Goal: Information Seeking & Learning: Learn about a topic

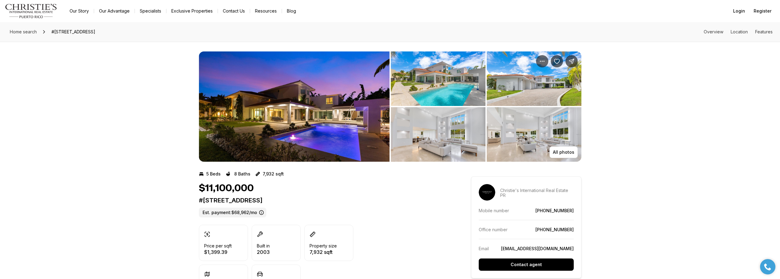
click at [331, 132] on img "View image gallery" at bounding box center [294, 107] width 191 height 110
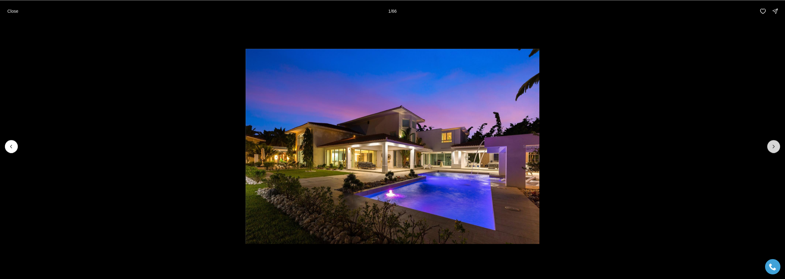
click at [770, 144] on button "Next slide" at bounding box center [773, 146] width 13 height 13
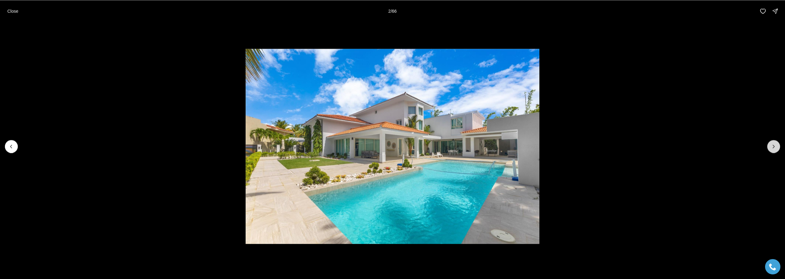
click at [770, 143] on button "Next slide" at bounding box center [773, 146] width 13 height 13
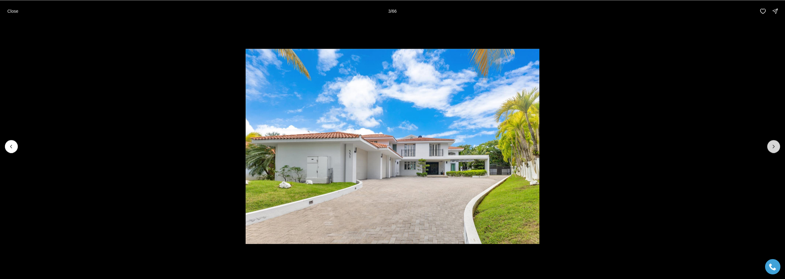
click at [770, 143] on button "Next slide" at bounding box center [773, 146] width 13 height 13
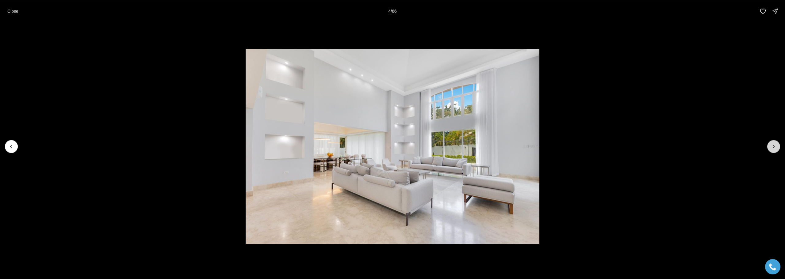
click at [770, 143] on button "Next slide" at bounding box center [773, 146] width 13 height 13
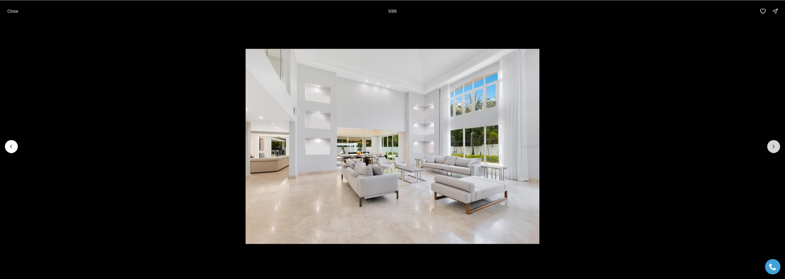
click at [770, 143] on button "Next slide" at bounding box center [773, 146] width 13 height 13
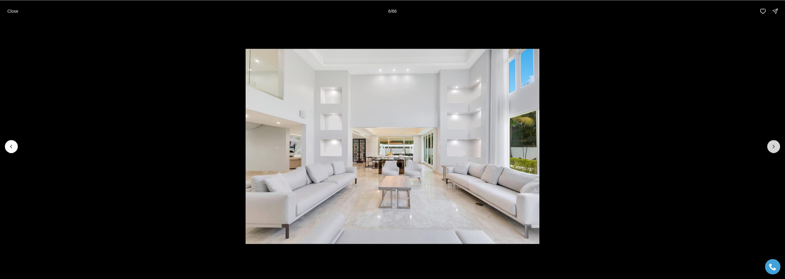
click at [770, 143] on button "Next slide" at bounding box center [773, 146] width 13 height 13
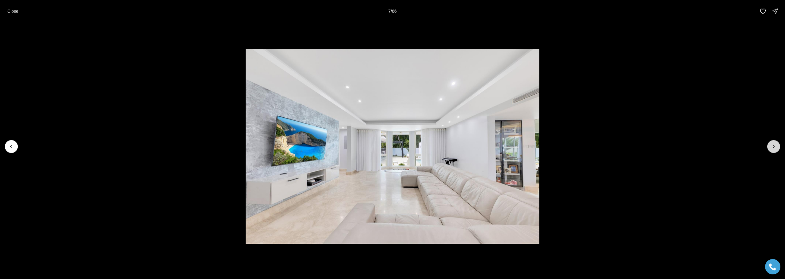
click at [770, 143] on button "Next slide" at bounding box center [773, 146] width 13 height 13
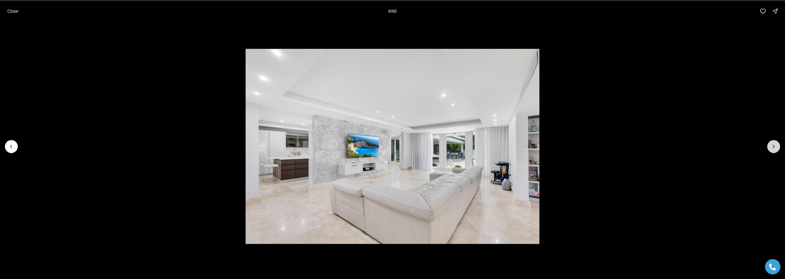
click at [770, 143] on button "Next slide" at bounding box center [773, 146] width 13 height 13
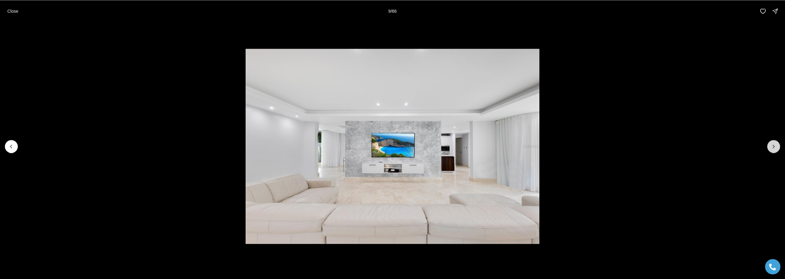
click at [770, 143] on button "Next slide" at bounding box center [773, 146] width 13 height 13
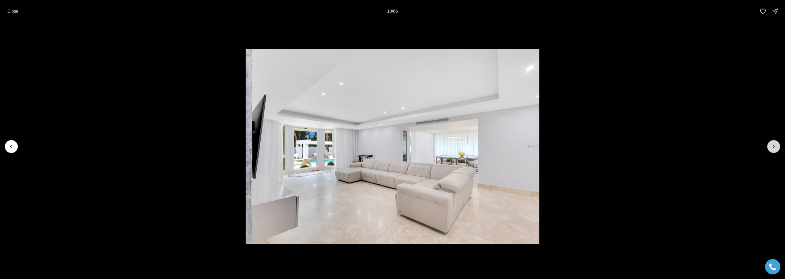
click at [770, 143] on button "Next slide" at bounding box center [773, 146] width 13 height 13
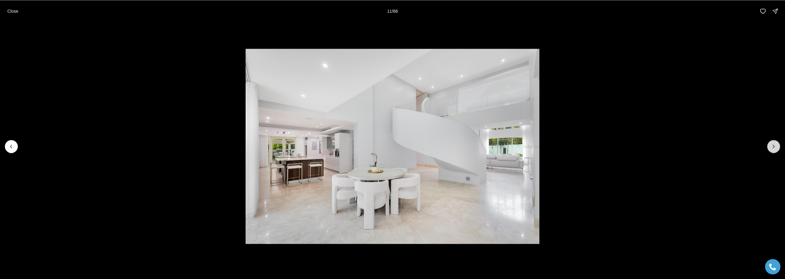
click at [770, 143] on button "Next slide" at bounding box center [773, 146] width 13 height 13
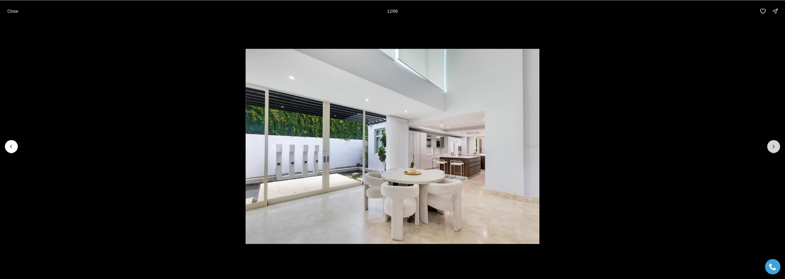
click at [770, 143] on button "Next slide" at bounding box center [773, 146] width 13 height 13
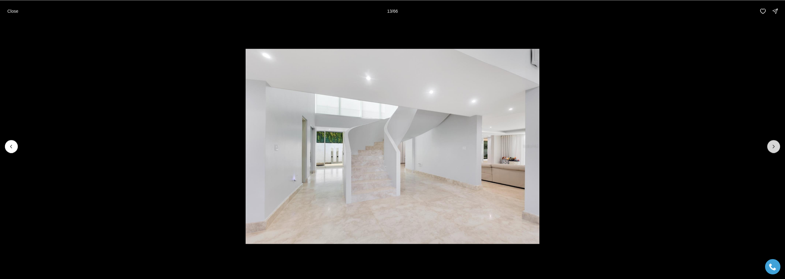
click at [770, 143] on button "Next slide" at bounding box center [773, 146] width 13 height 13
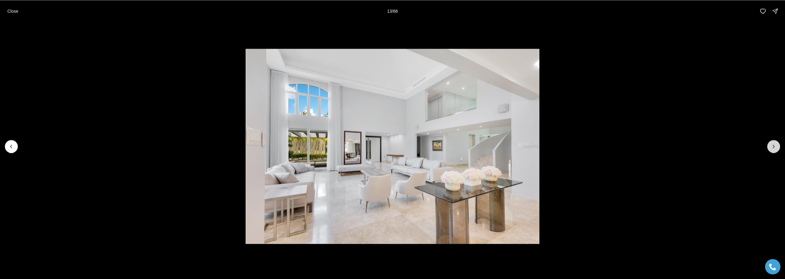
click at [770, 143] on button "Next slide" at bounding box center [773, 146] width 13 height 13
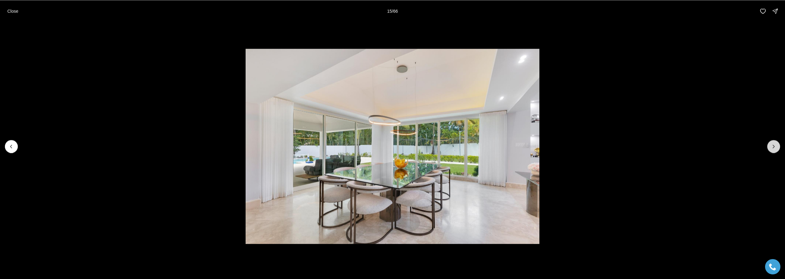
click at [770, 143] on button "Next slide" at bounding box center [773, 146] width 13 height 13
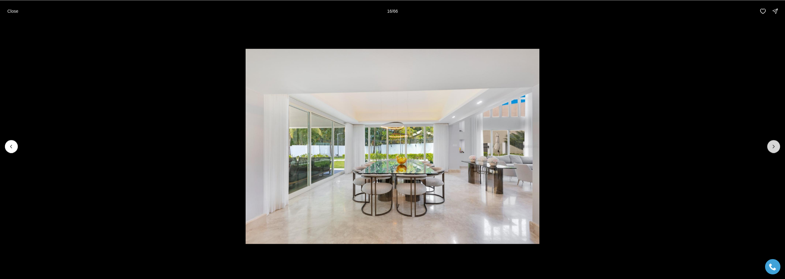
click at [770, 143] on button "Next slide" at bounding box center [773, 146] width 13 height 13
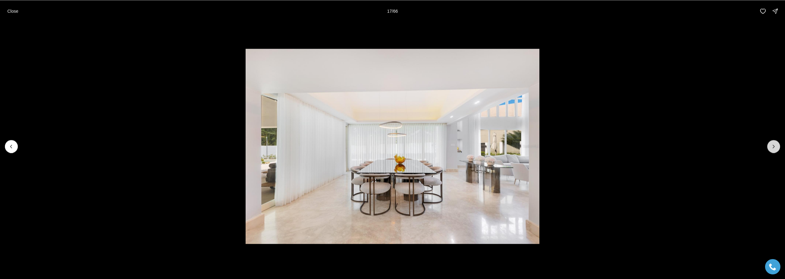
click at [770, 143] on button "Next slide" at bounding box center [773, 146] width 13 height 13
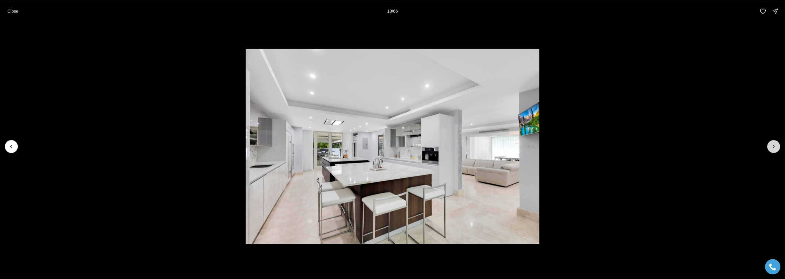
click at [770, 143] on button "Next slide" at bounding box center [773, 146] width 13 height 13
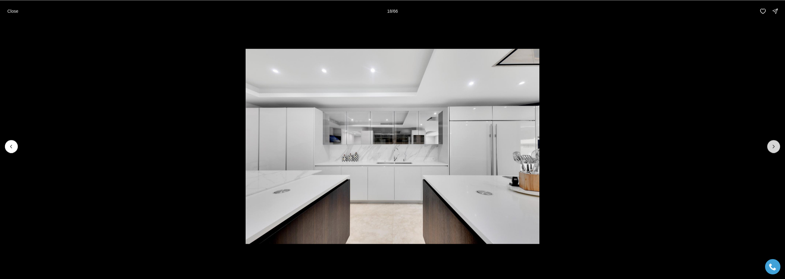
click at [770, 143] on button "Next slide" at bounding box center [773, 146] width 13 height 13
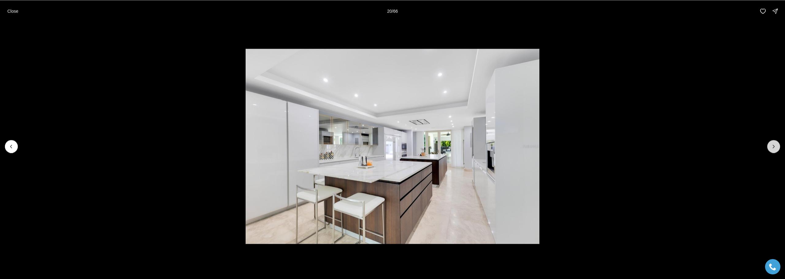
click at [770, 143] on button "Next slide" at bounding box center [773, 146] width 13 height 13
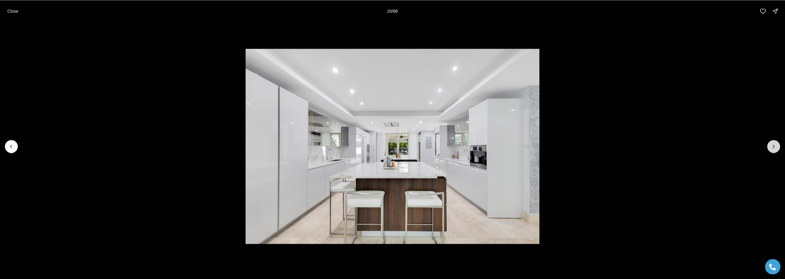
click at [770, 143] on button "Next slide" at bounding box center [773, 146] width 13 height 13
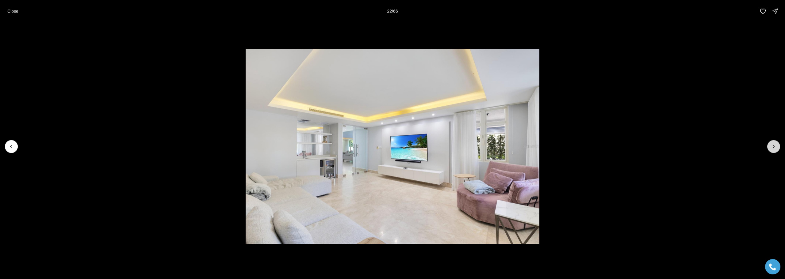
click at [770, 143] on button "Next slide" at bounding box center [773, 146] width 13 height 13
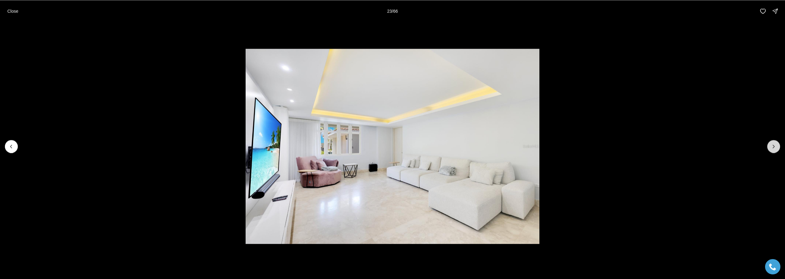
click at [770, 143] on button "Next slide" at bounding box center [773, 146] width 13 height 13
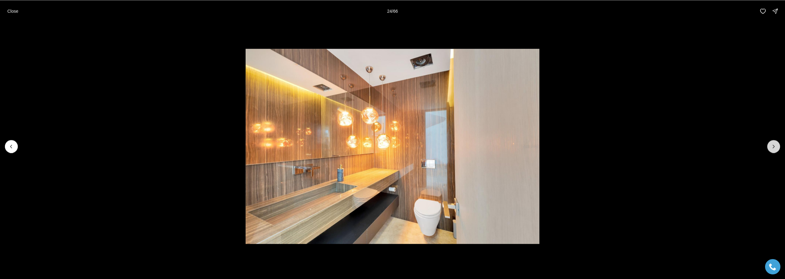
click at [770, 143] on button "Next slide" at bounding box center [773, 146] width 13 height 13
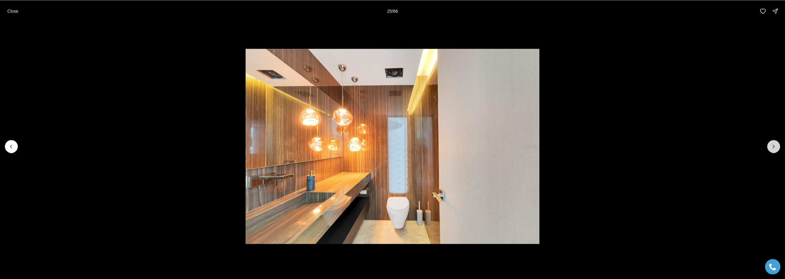
click at [770, 143] on button "Next slide" at bounding box center [773, 146] width 13 height 13
